Goal: Entertainment & Leisure: Consume media (video, audio)

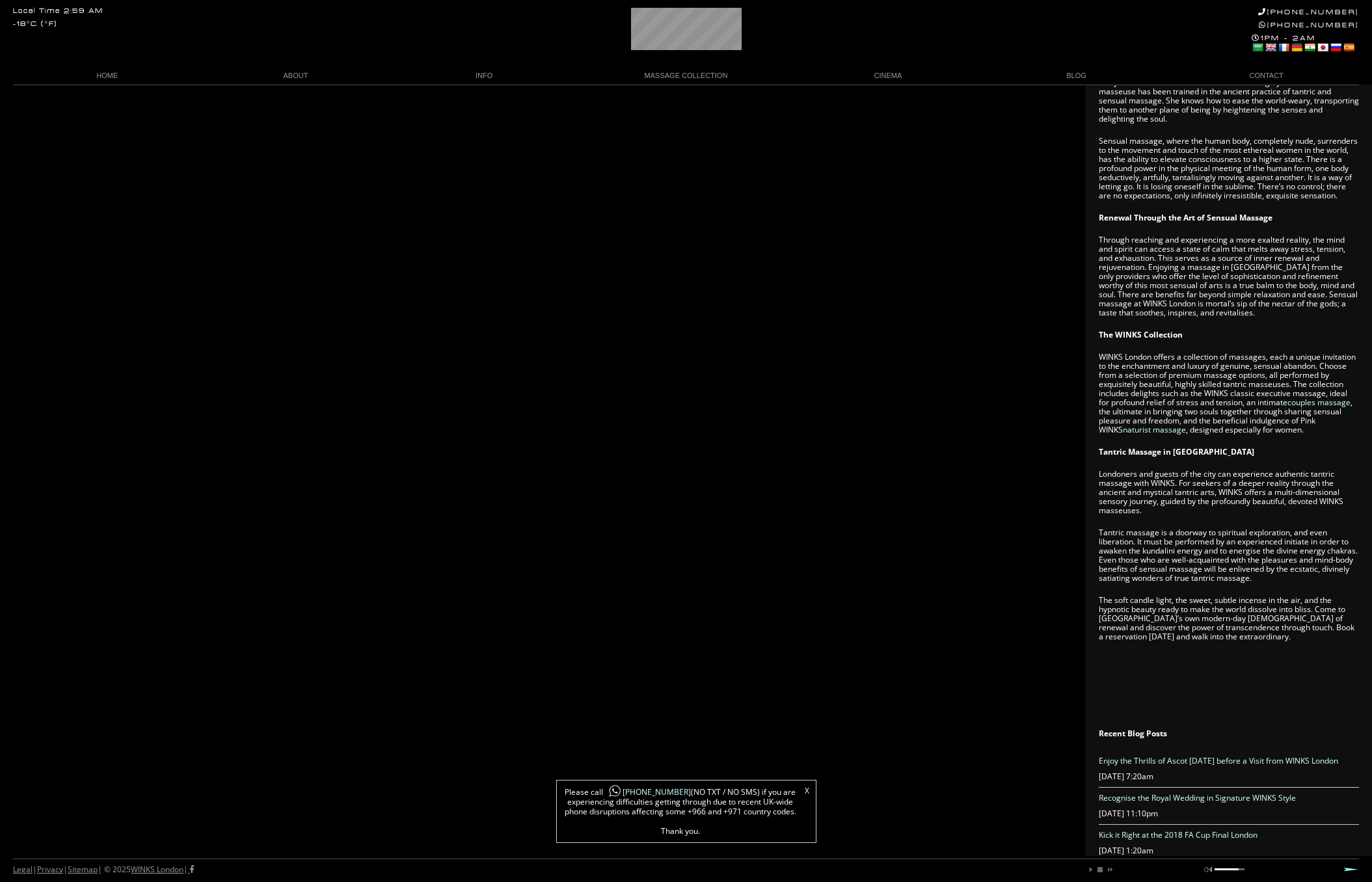
scroll to position [532, 0]
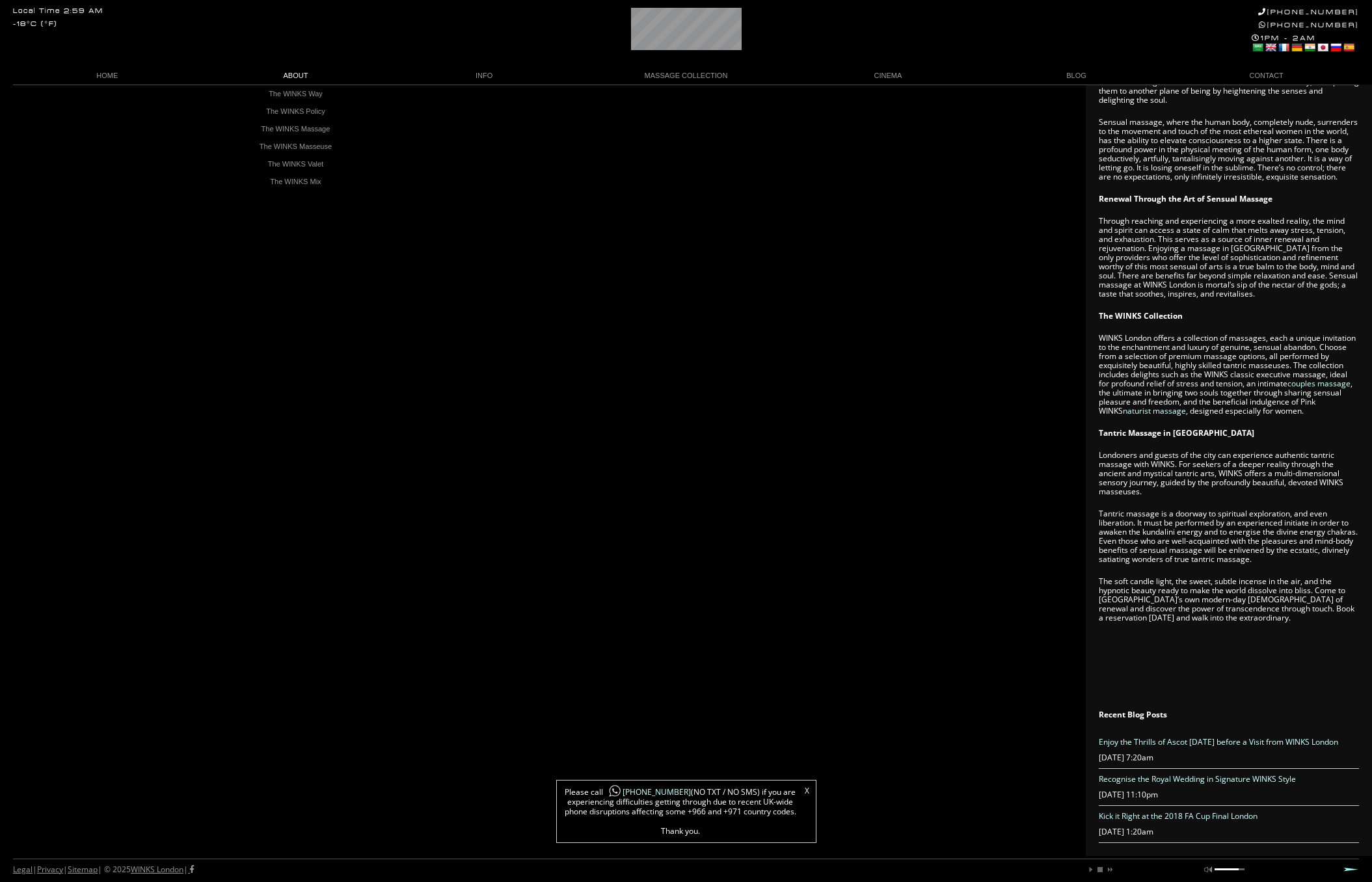
click at [299, 80] on link "ABOUT" at bounding box center [296, 76] width 189 height 18
click at [299, 78] on link "ABOUT" at bounding box center [296, 76] width 189 height 18
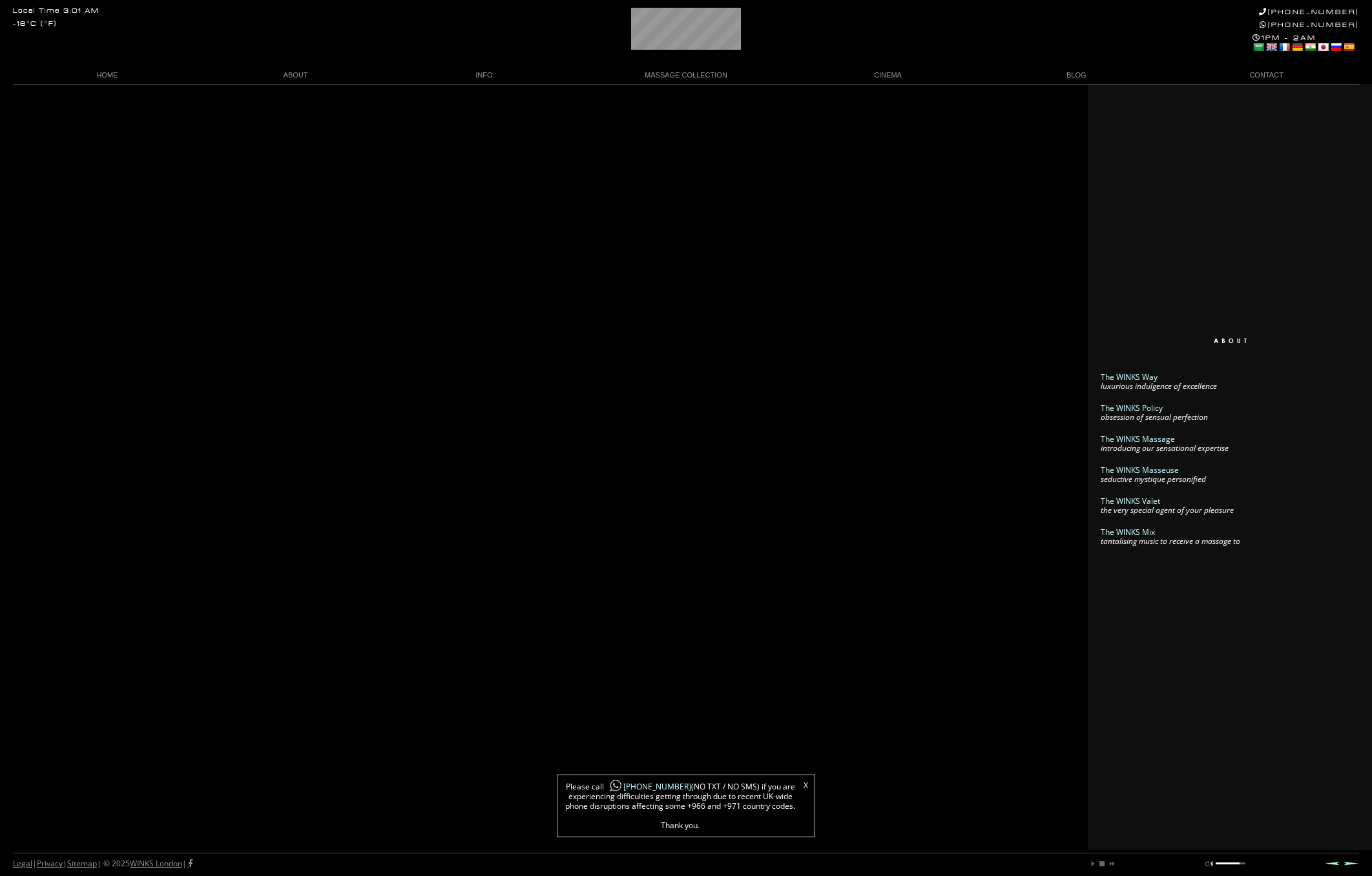
click at [808, 786] on div "X Please call [PHONE_NUMBER] (NO TXT / NO SMS) if you are experiencing difficul…" at bounding box center [686, 806] width 259 height 63
click at [806, 786] on link "X" at bounding box center [806, 785] width 5 height 8
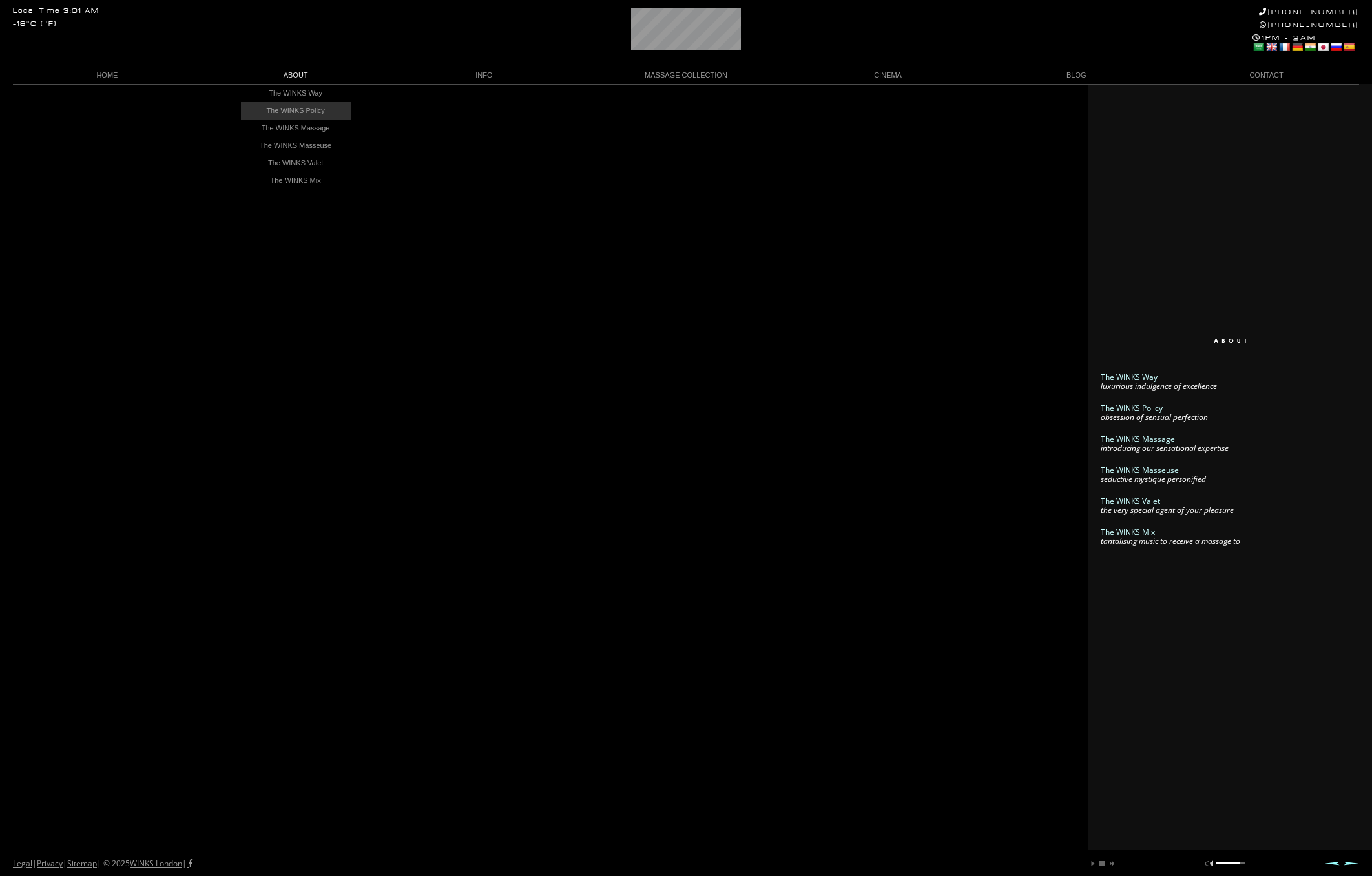
click at [318, 114] on link "The WINKS Policy" at bounding box center [295, 111] width 110 height 18
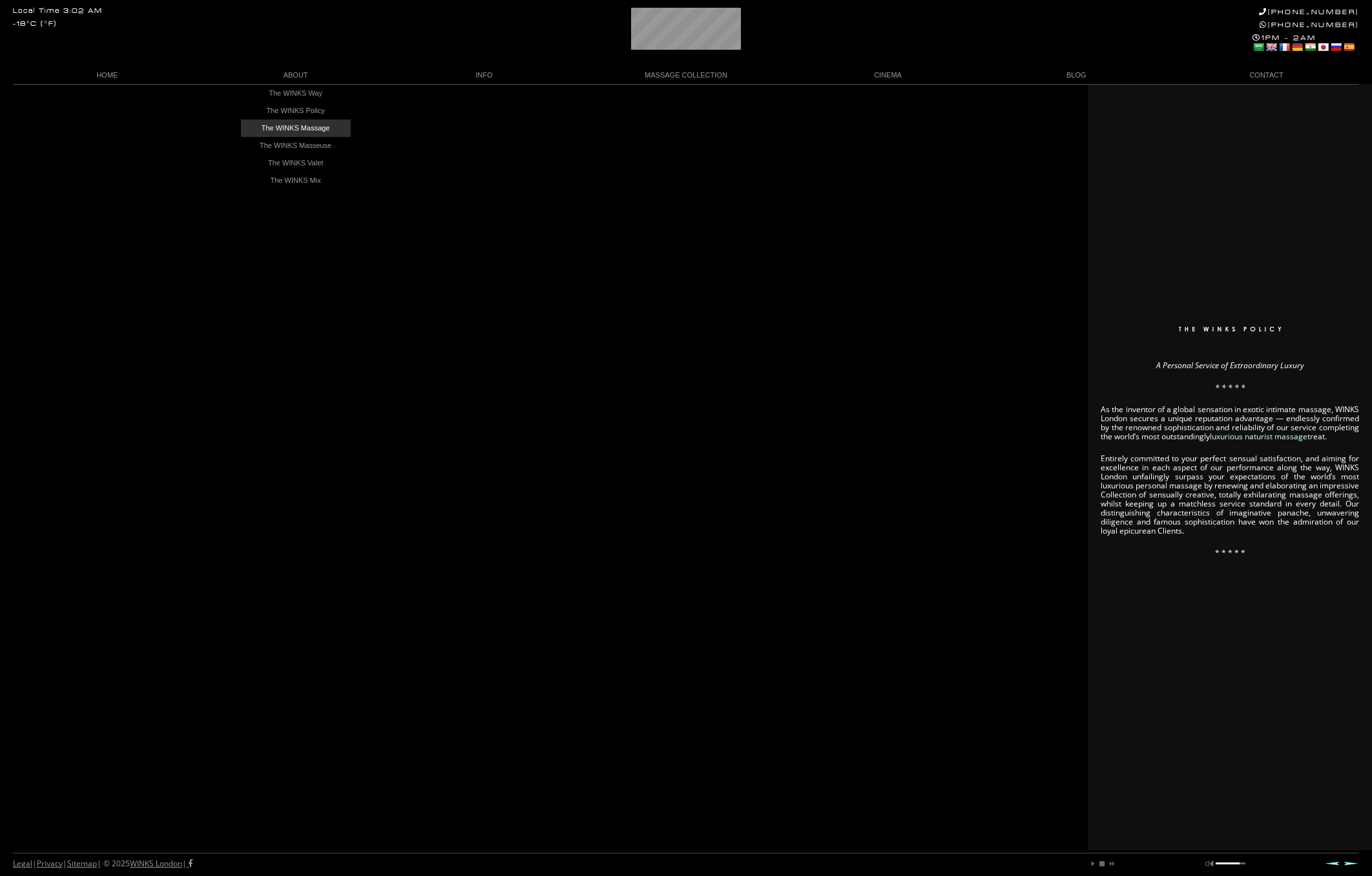
click at [311, 125] on link "The WINKS Massage" at bounding box center [295, 129] width 110 height 18
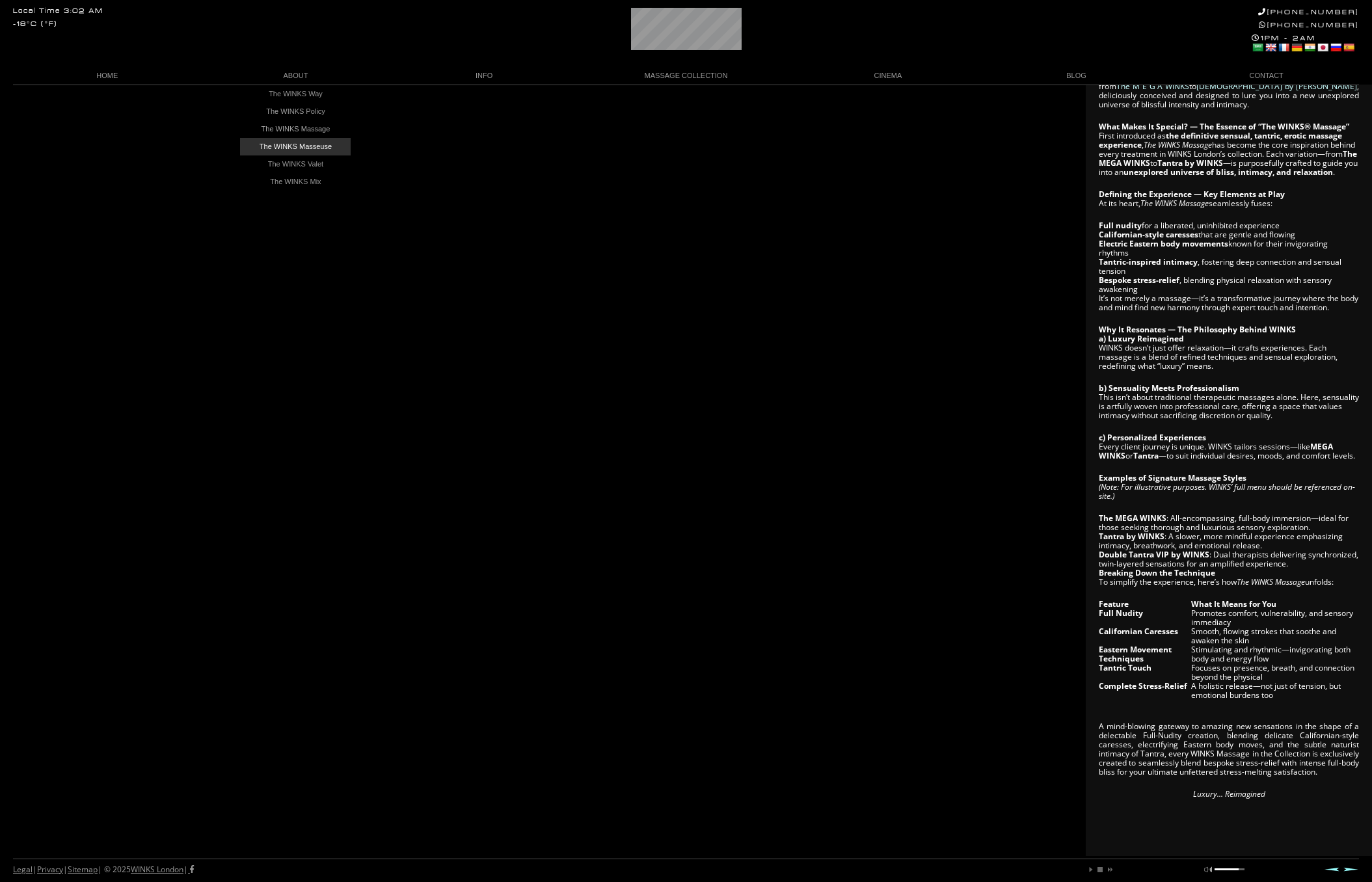
click at [306, 147] on link "The WINKS Masseuse" at bounding box center [295, 147] width 111 height 18
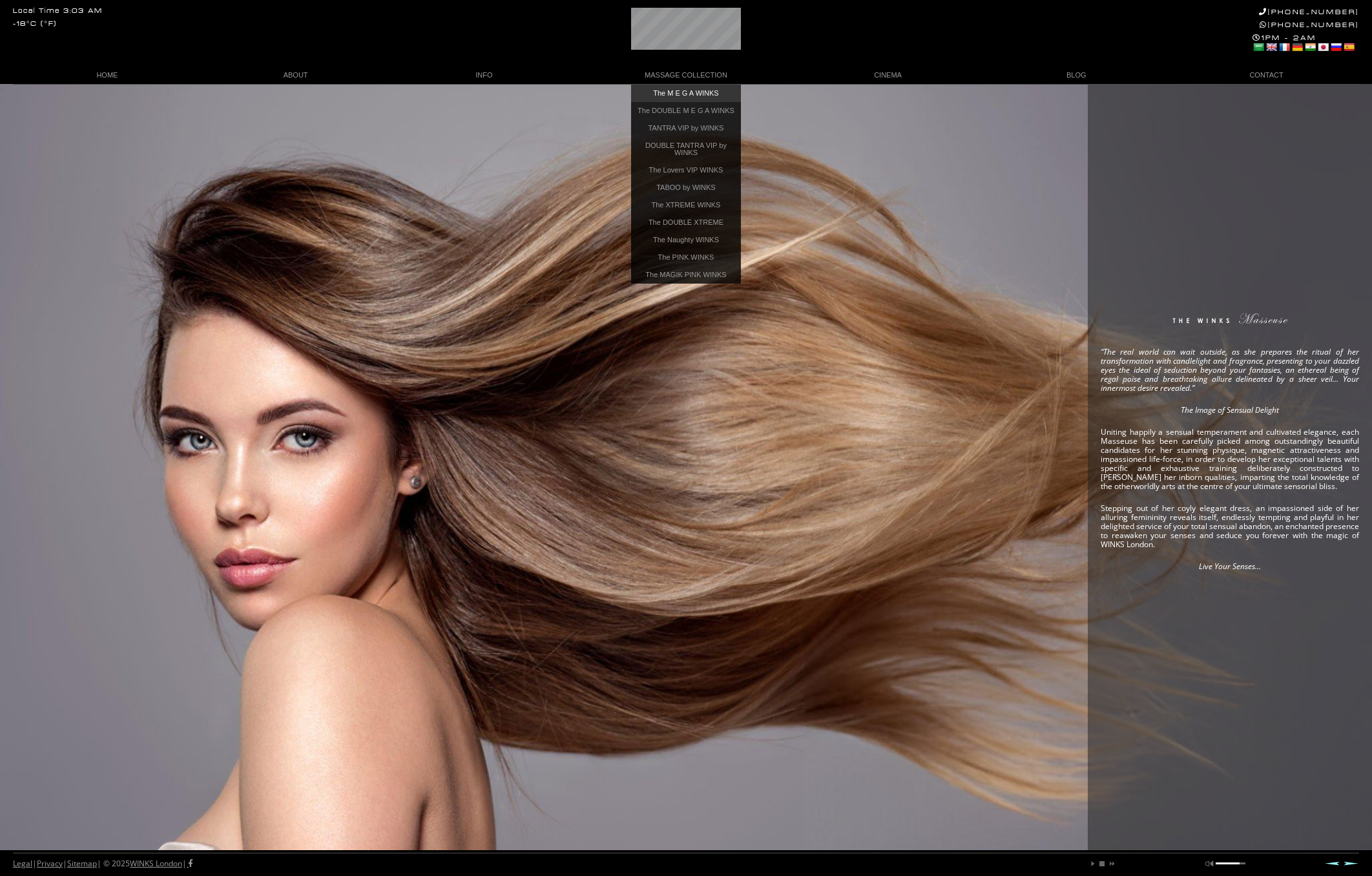
click at [715, 90] on link "The M E G A WINKS" at bounding box center [686, 94] width 110 height 18
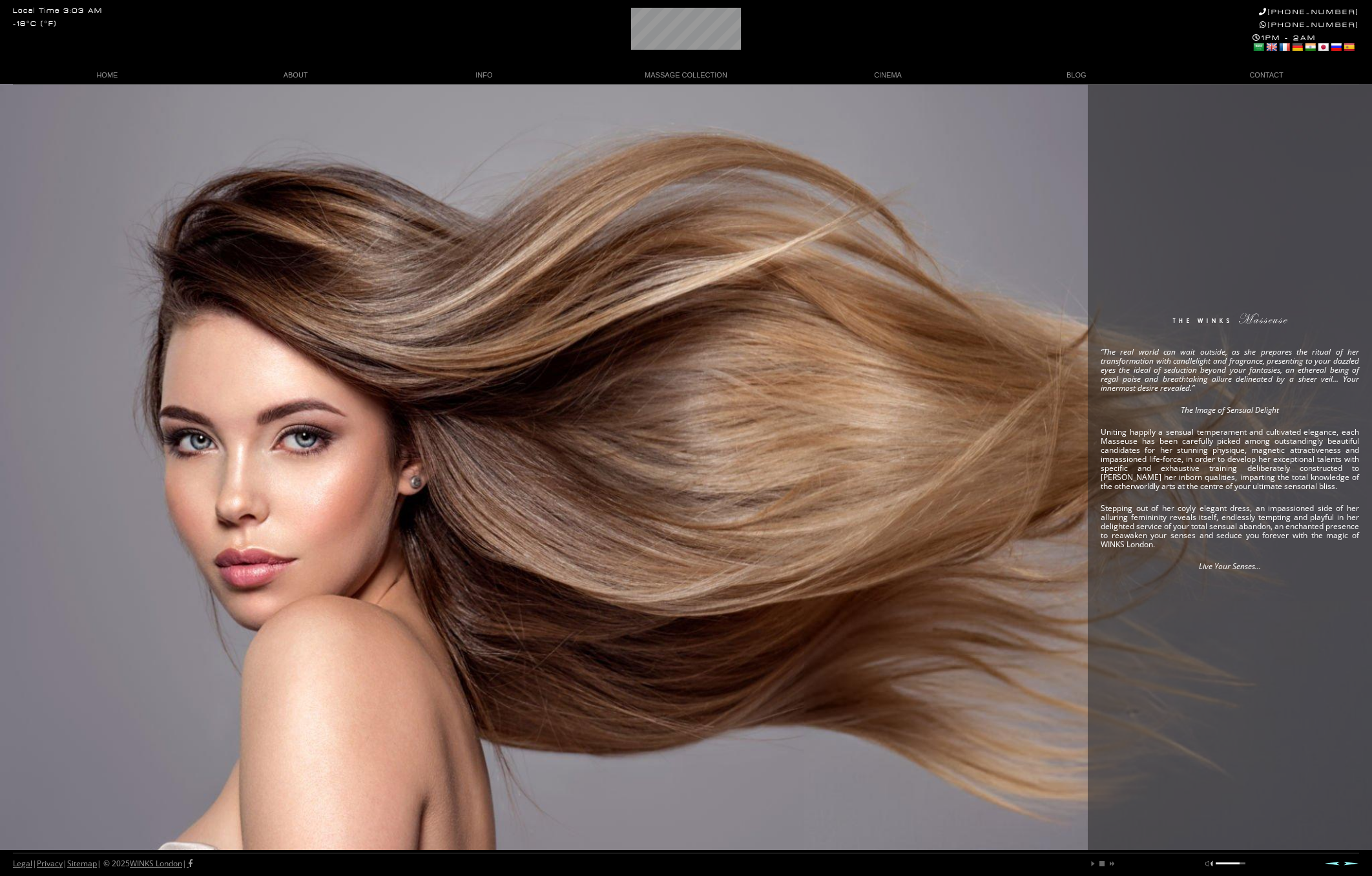
scroll to position [0, 71]
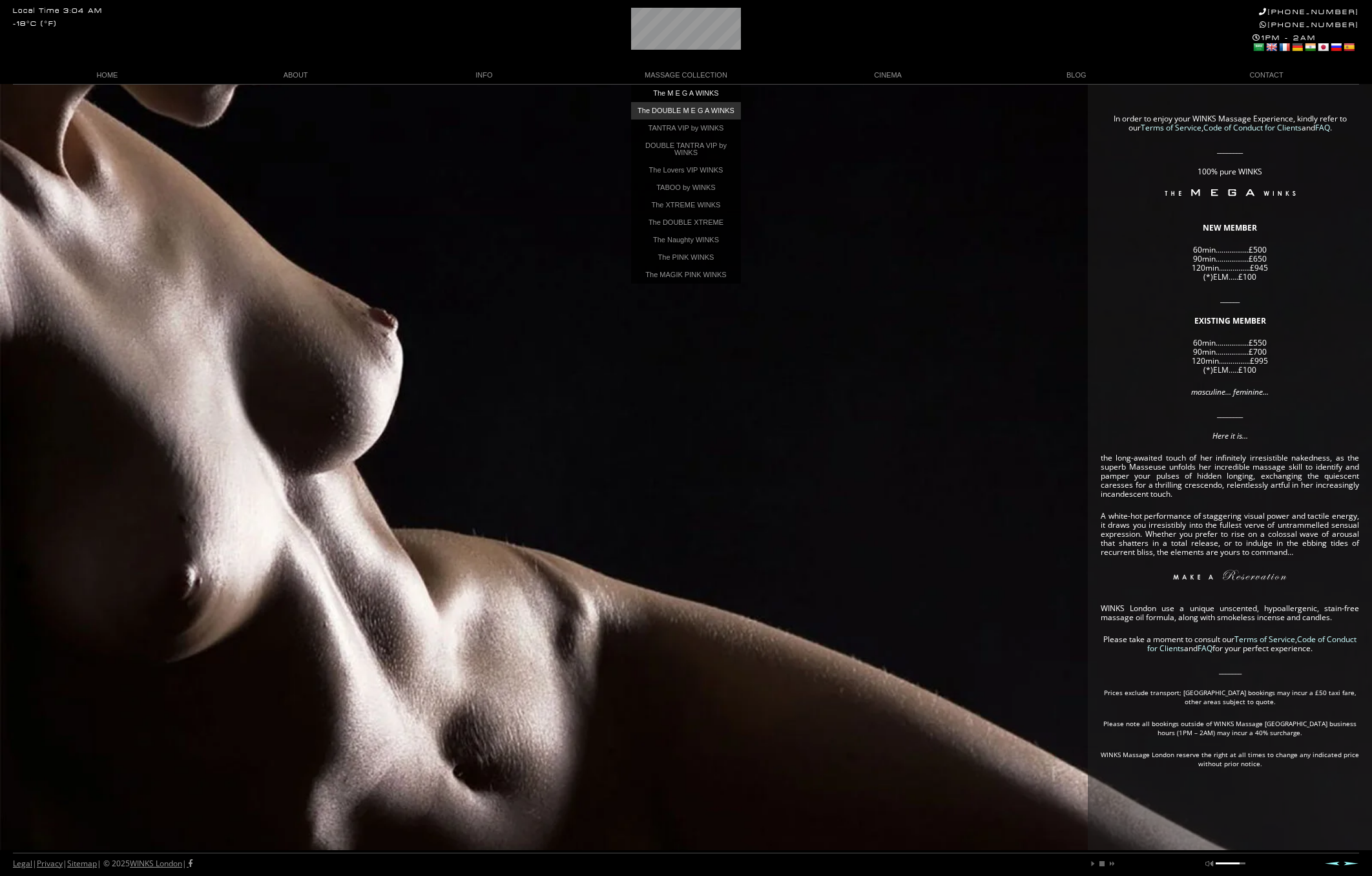
click at [684, 111] on link "The DOUBLE M E G A WINKS" at bounding box center [686, 111] width 110 height 18
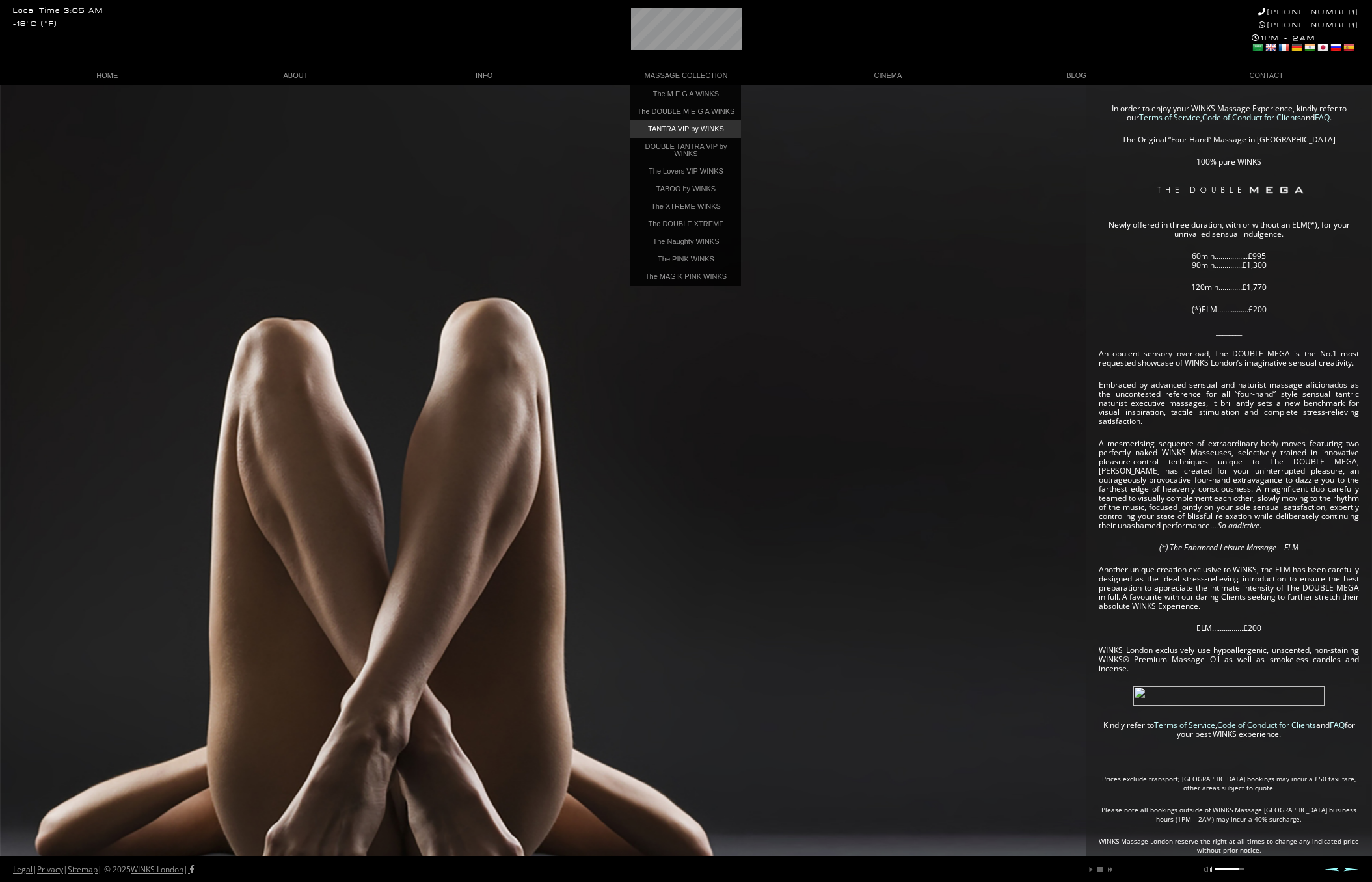
click at [717, 136] on link "TANTRA VIP by WINKS" at bounding box center [685, 129] width 111 height 18
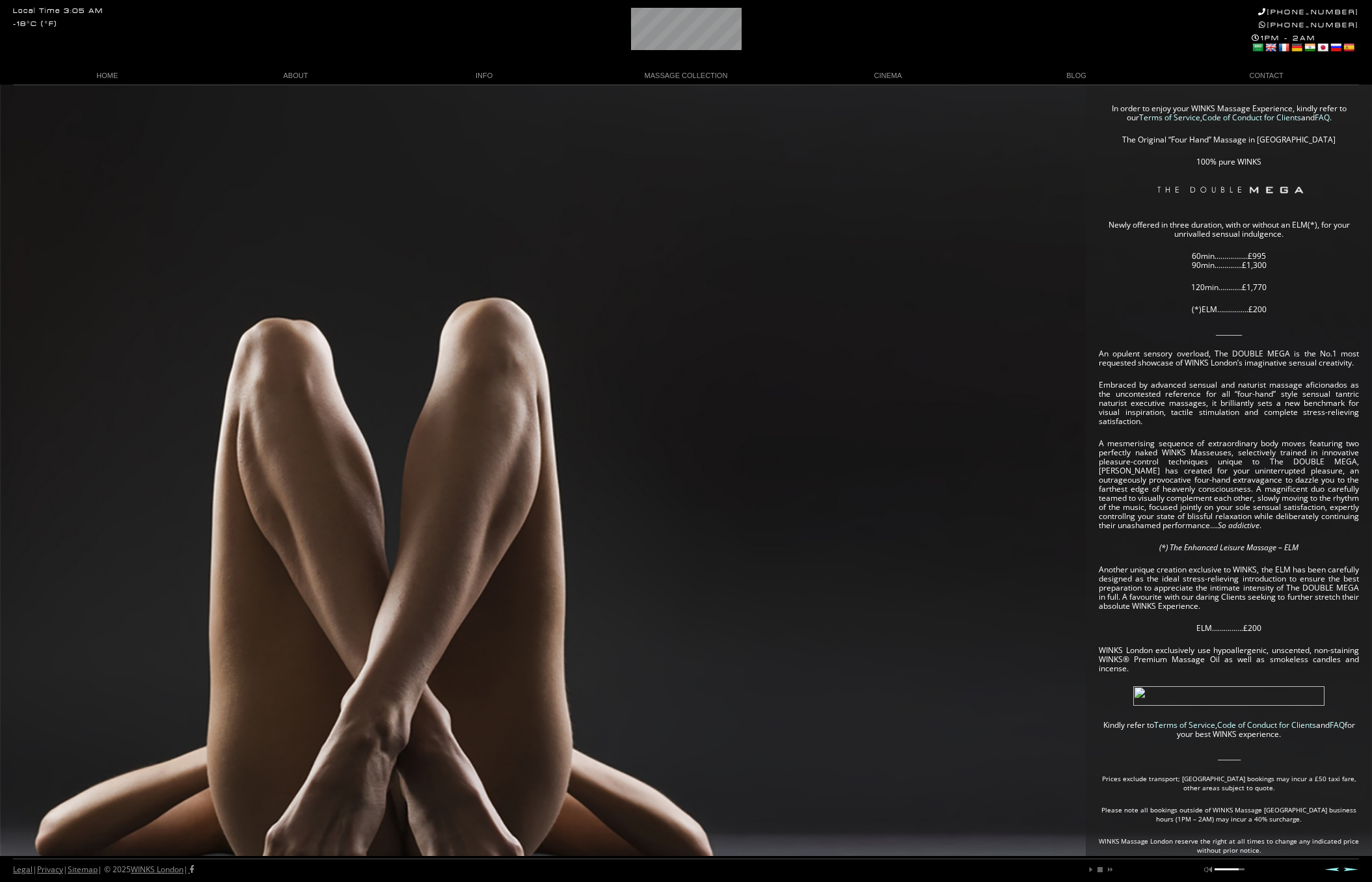
scroll to position [0, 65]
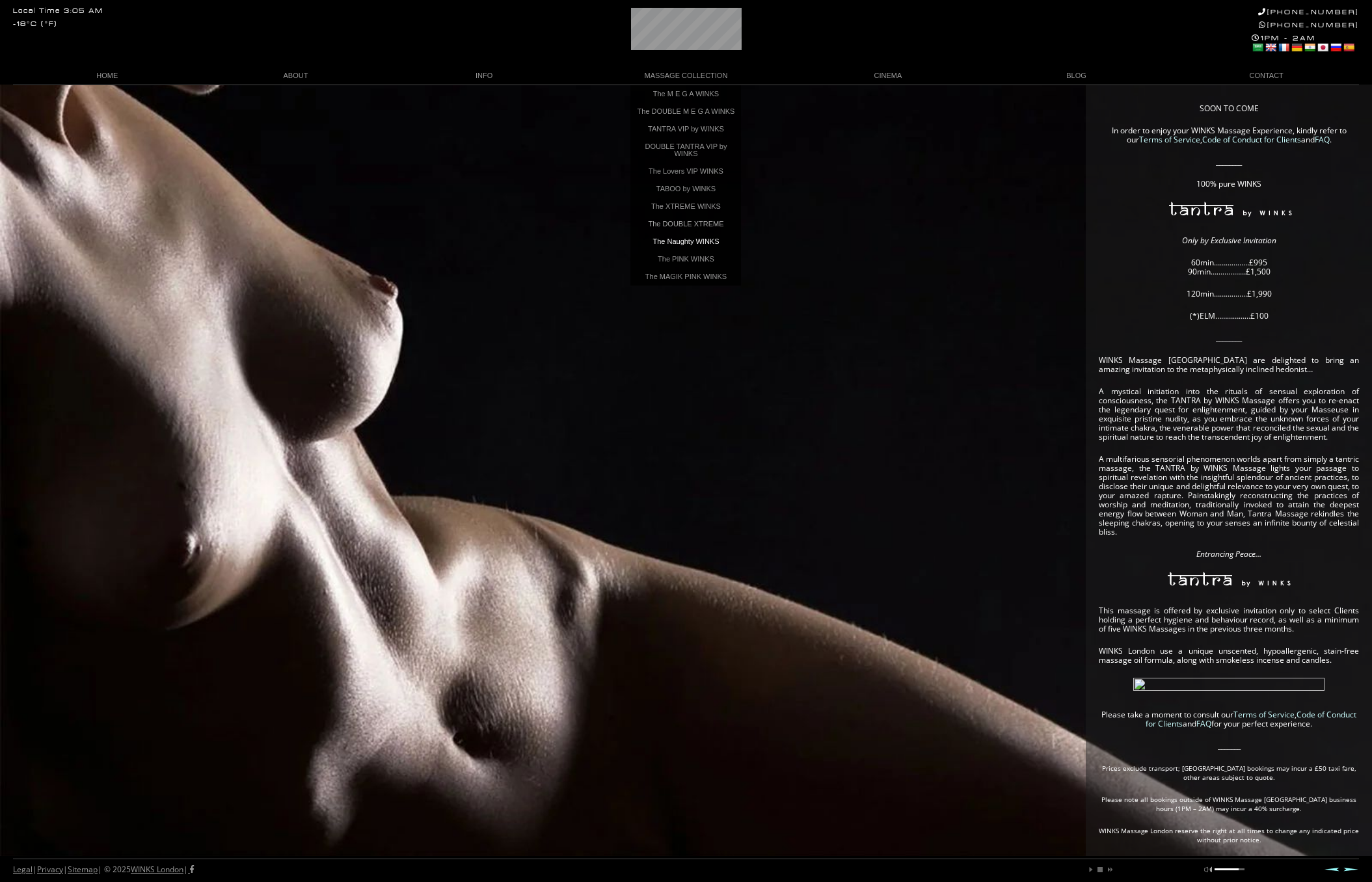
click at [703, 246] on link "The Naughty WINKS" at bounding box center [685, 242] width 111 height 18
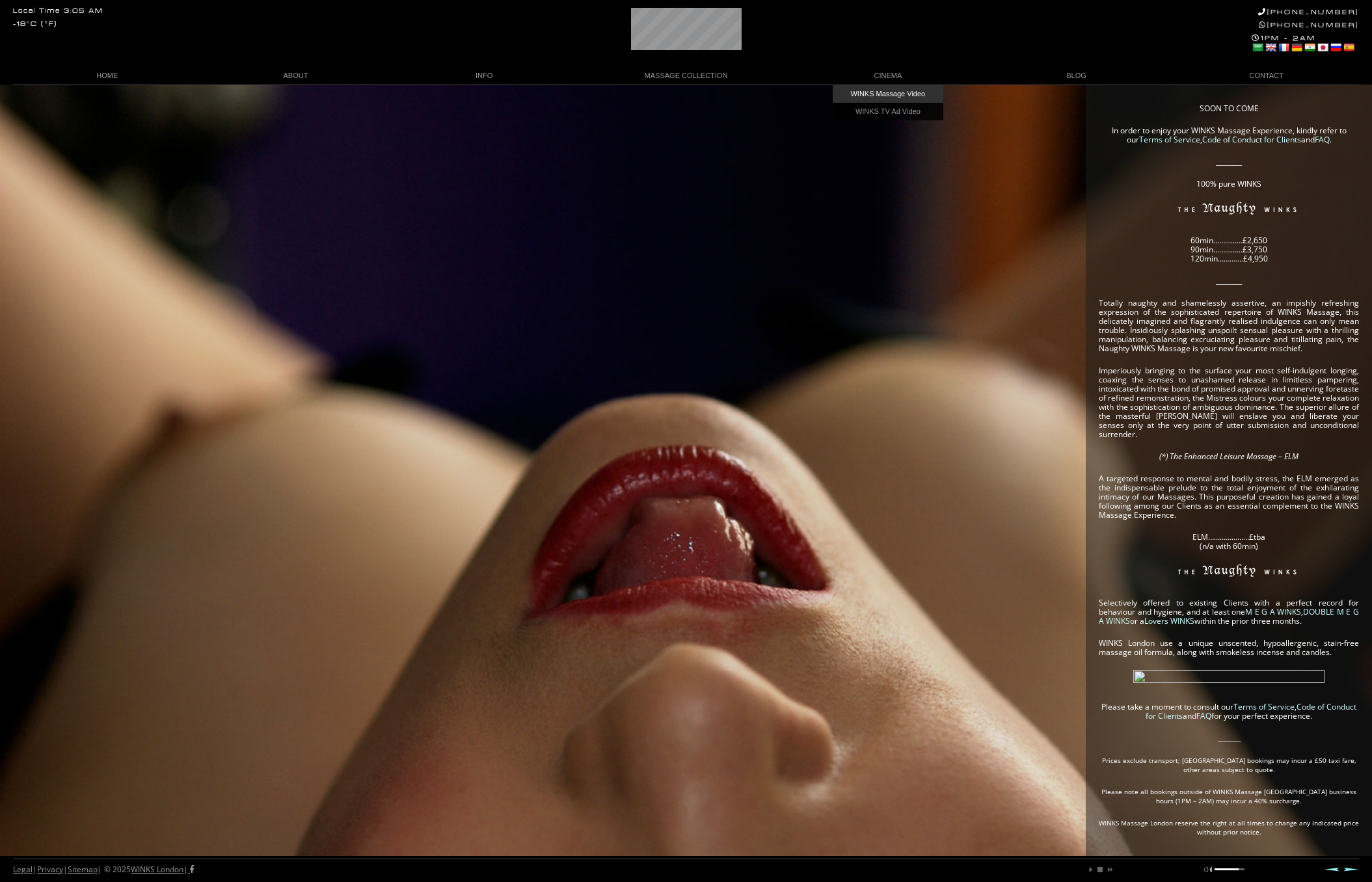
click at [870, 95] on link "WINKS Massage Video" at bounding box center [888, 94] width 111 height 18
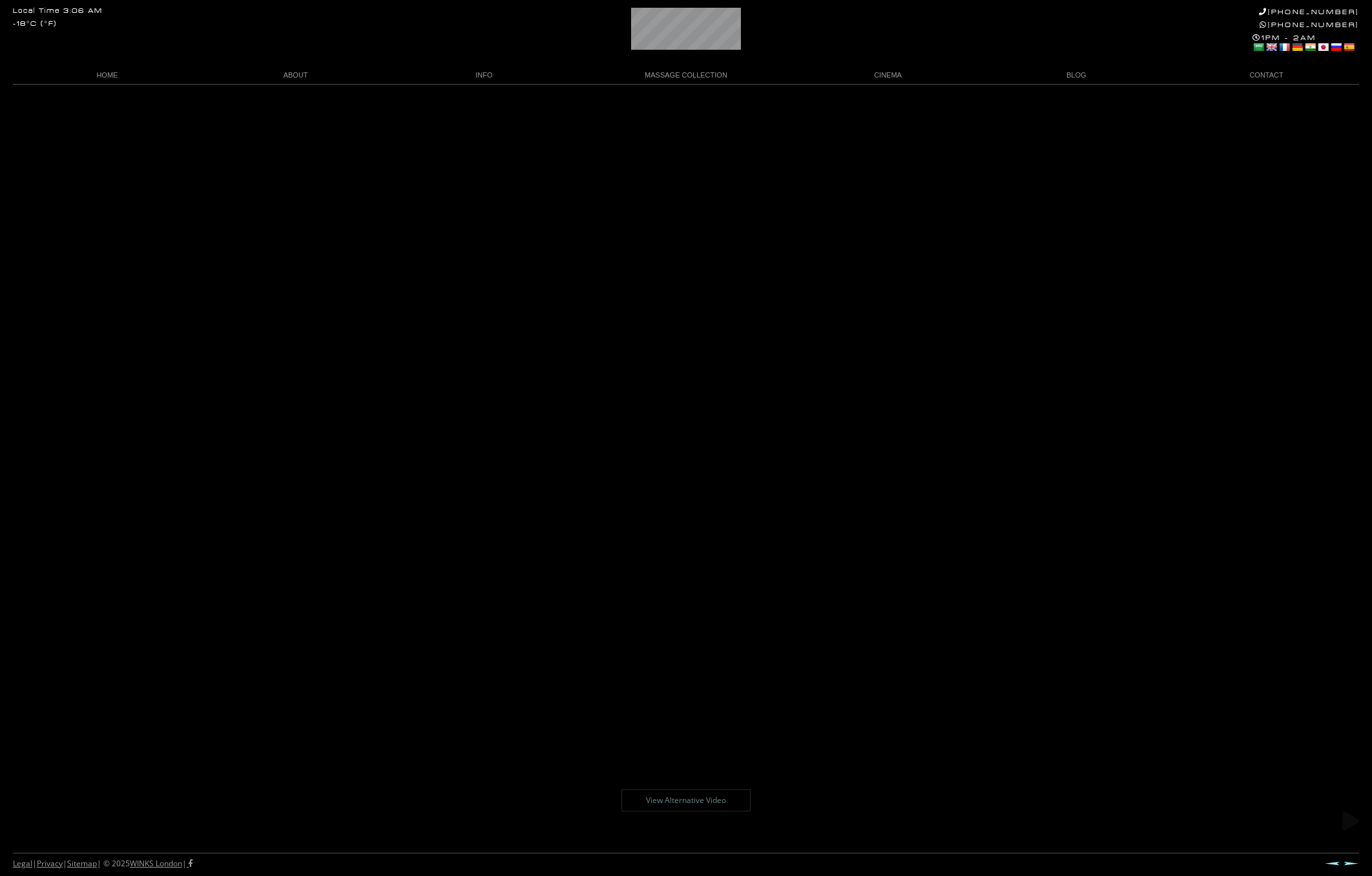
click at [688, 413] on video at bounding box center [686, 438] width 1372 height 876
click at [683, 798] on link "View Alternative Video" at bounding box center [686, 800] width 129 height 22
click at [596, 183] on input "text" at bounding box center [686, 182] width 244 height 19
click at [985, 263] on video at bounding box center [686, 438] width 1372 height 876
click at [930, 650] on video at bounding box center [686, 438] width 1372 height 876
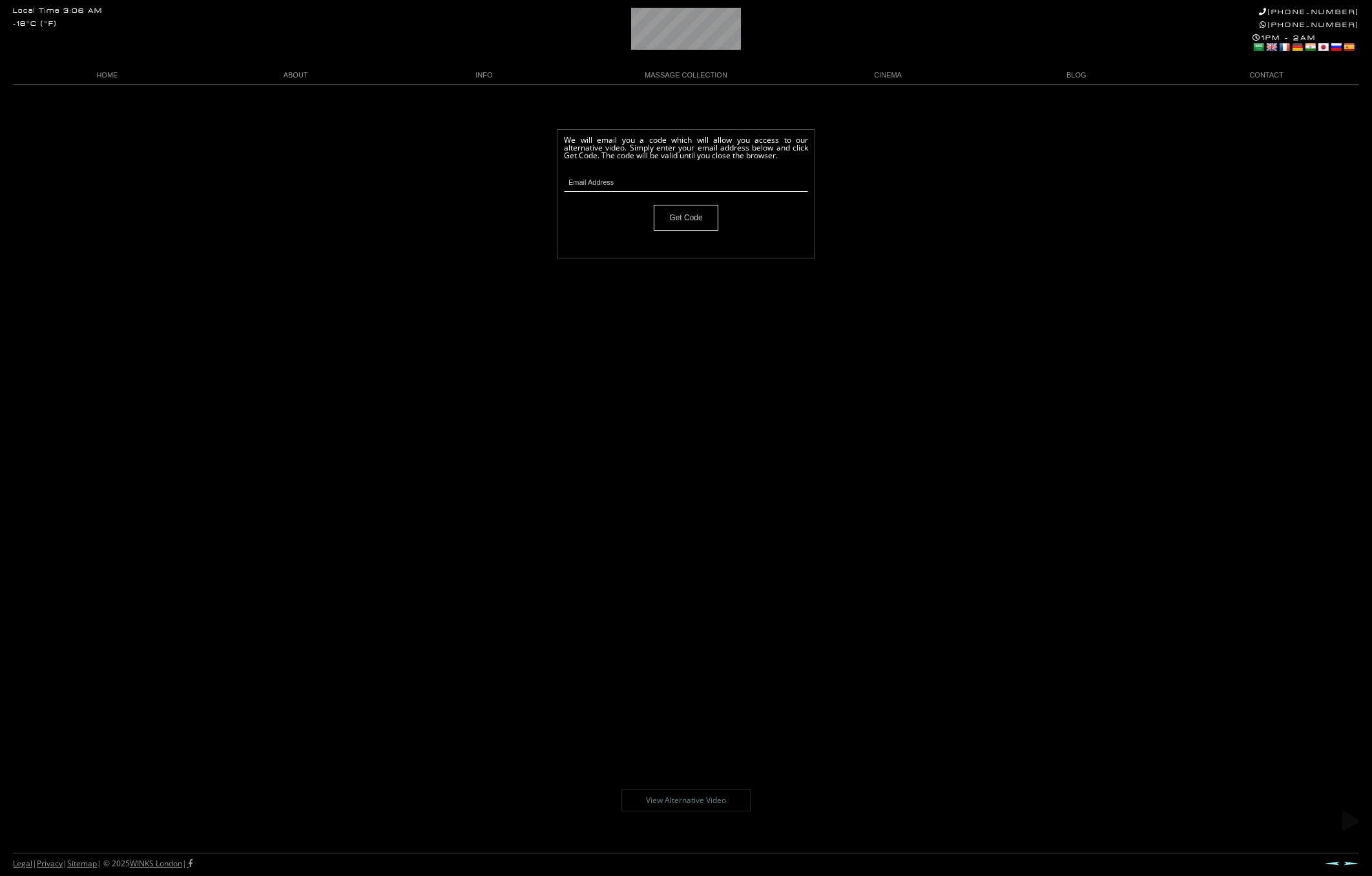
click at [917, 217] on video at bounding box center [686, 438] width 1372 height 876
drag, startPoint x: 882, startPoint y: 156, endPoint x: 879, endPoint y: 165, distance: 9.5
click at [882, 156] on video at bounding box center [686, 438] width 1372 height 876
click at [910, 111] on link "WINKS TV Ad Video" at bounding box center [888, 111] width 110 height 18
click at [736, 447] on video at bounding box center [686, 438] width 1372 height 876
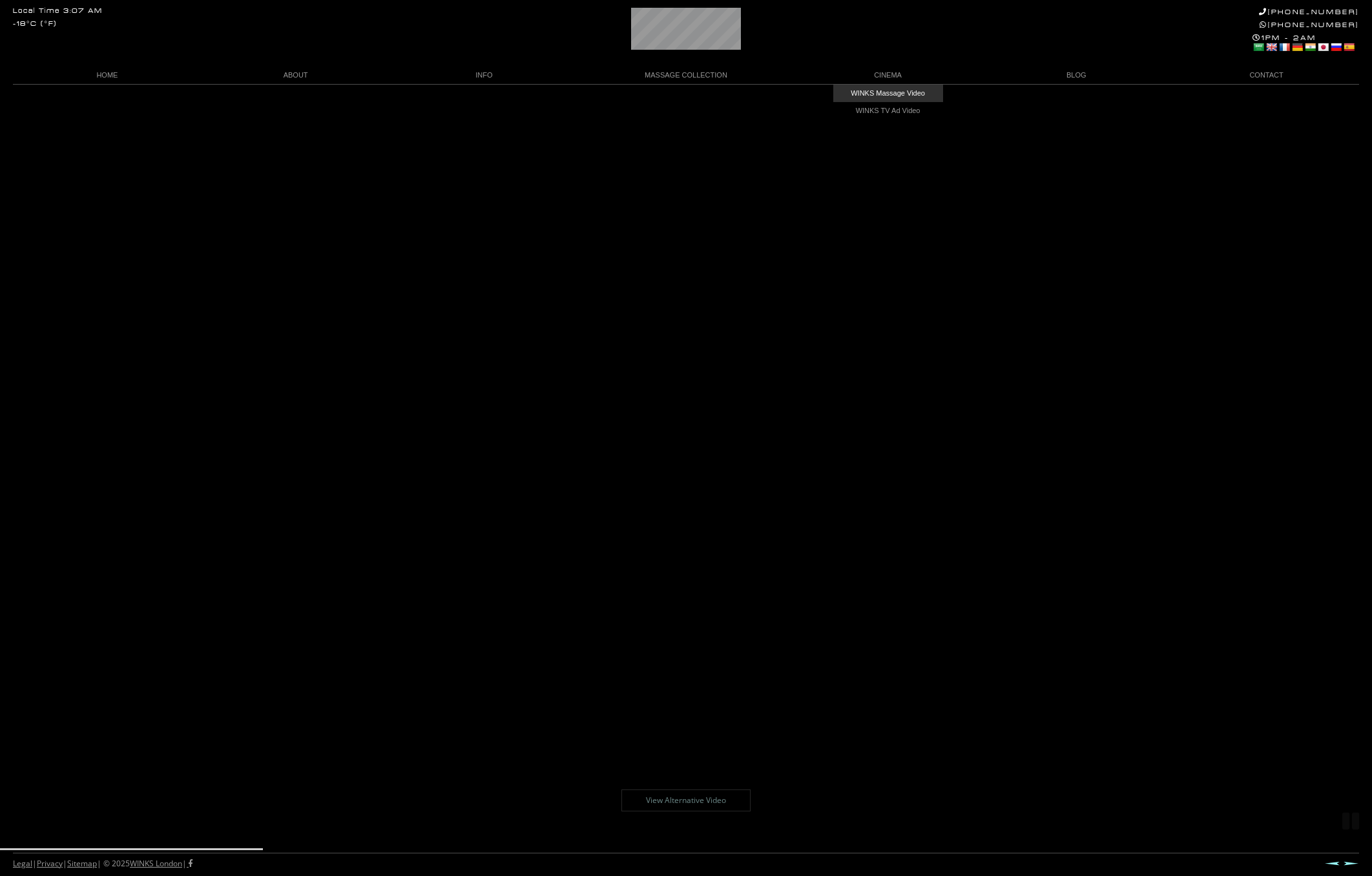
click at [890, 96] on link "WINKS Massage Video" at bounding box center [888, 94] width 110 height 18
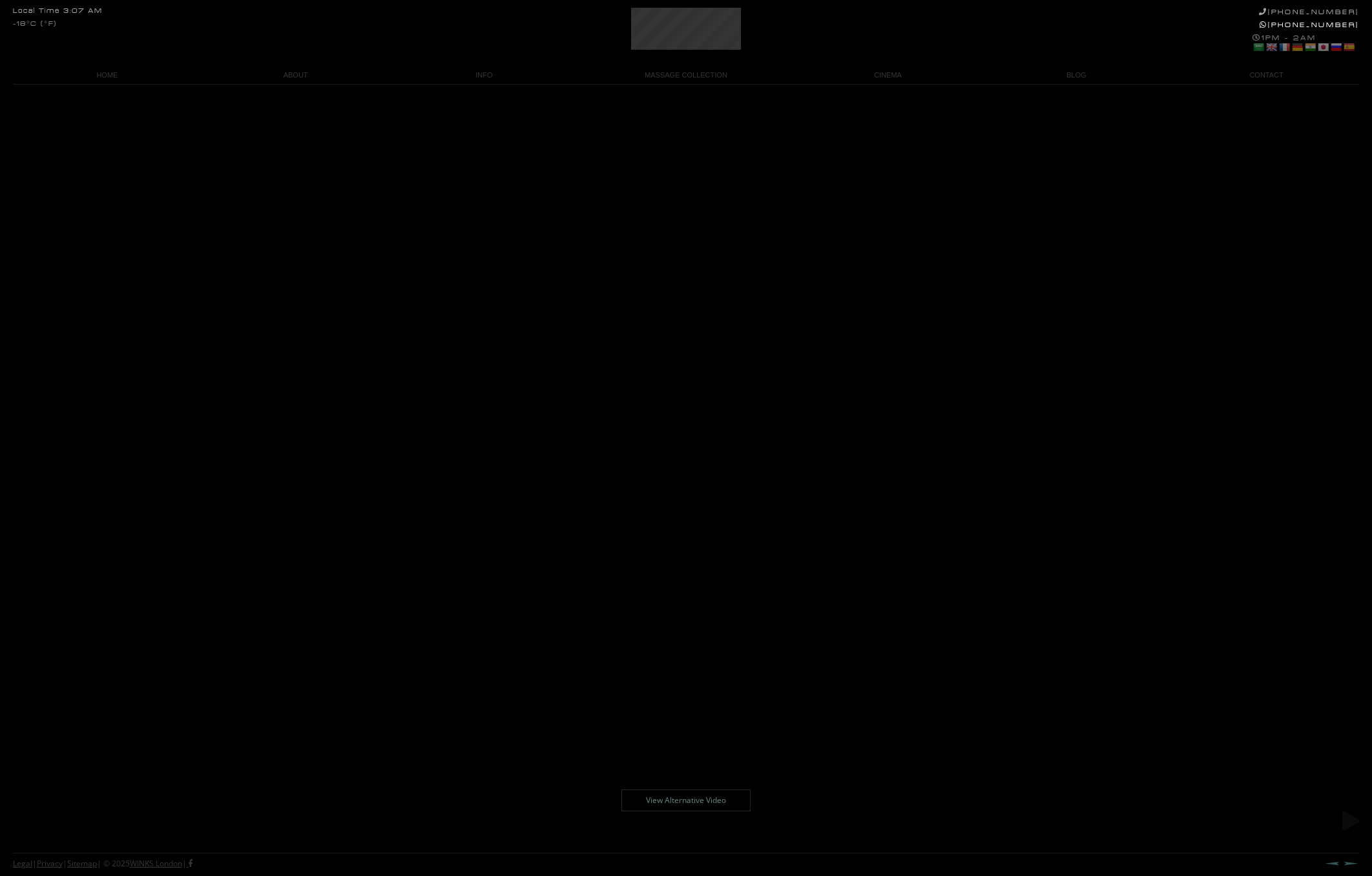
click at [642, 398] on video at bounding box center [686, 438] width 1372 height 876
click at [709, 426] on video at bounding box center [686, 438] width 1372 height 876
